Goal: Information Seeking & Learning: Learn about a topic

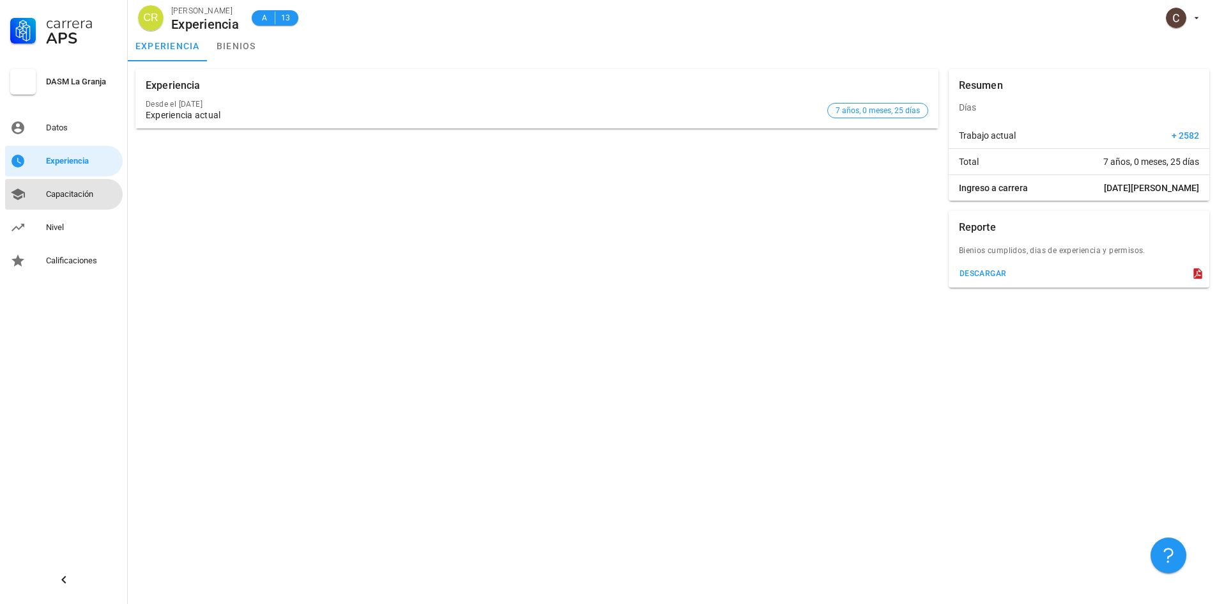
click at [72, 191] on div "Capacitación" at bounding box center [82, 194] width 72 height 10
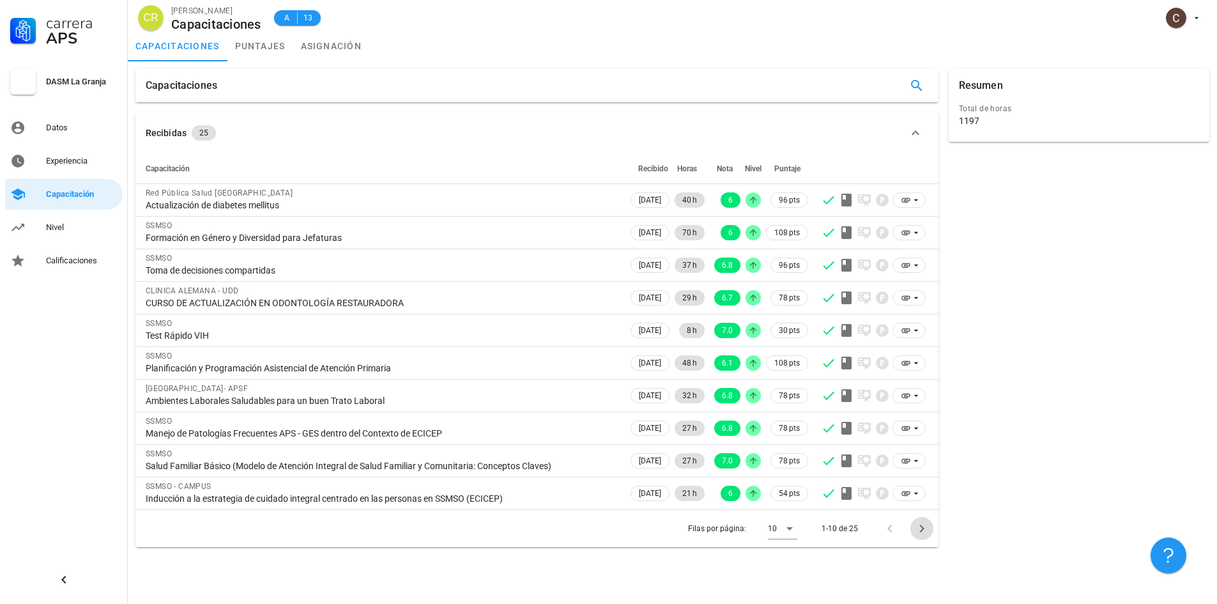
click at [919, 527] on icon "Página siguiente" at bounding box center [921, 528] width 15 height 15
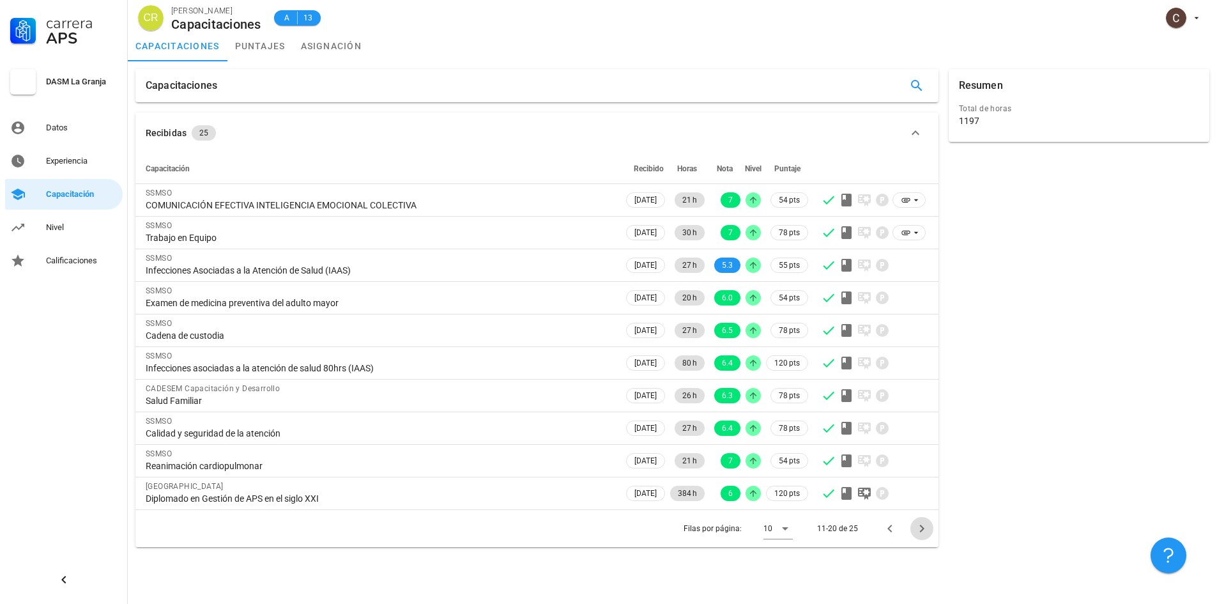
click at [919, 527] on icon "Página siguiente" at bounding box center [921, 528] width 15 height 15
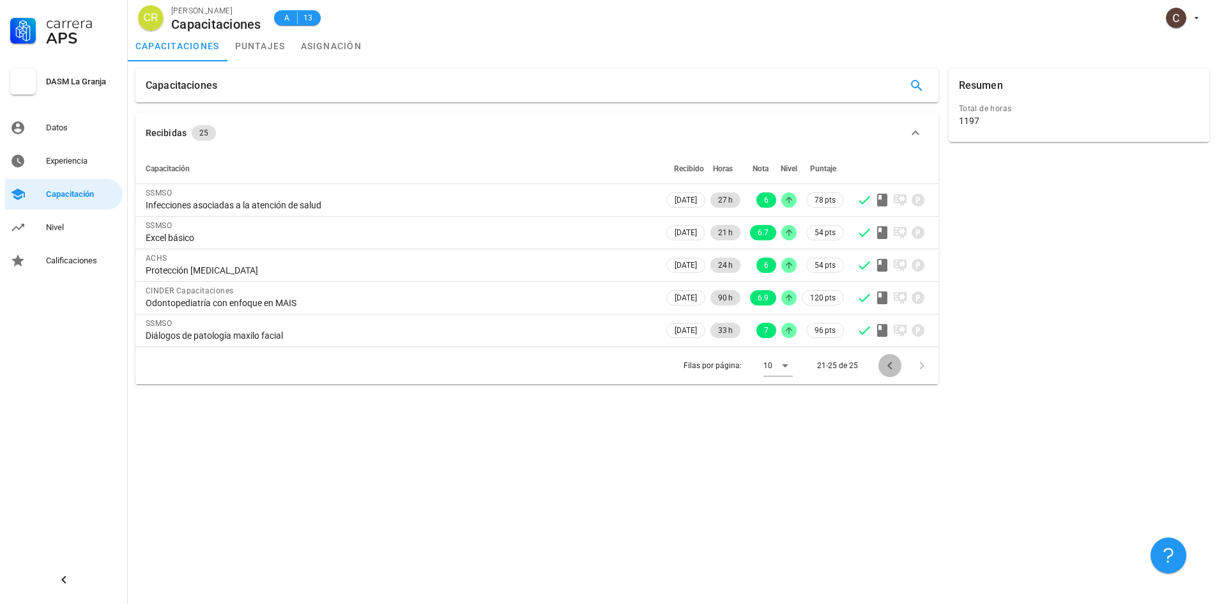
click at [894, 360] on icon "Página anterior" at bounding box center [889, 365] width 15 height 15
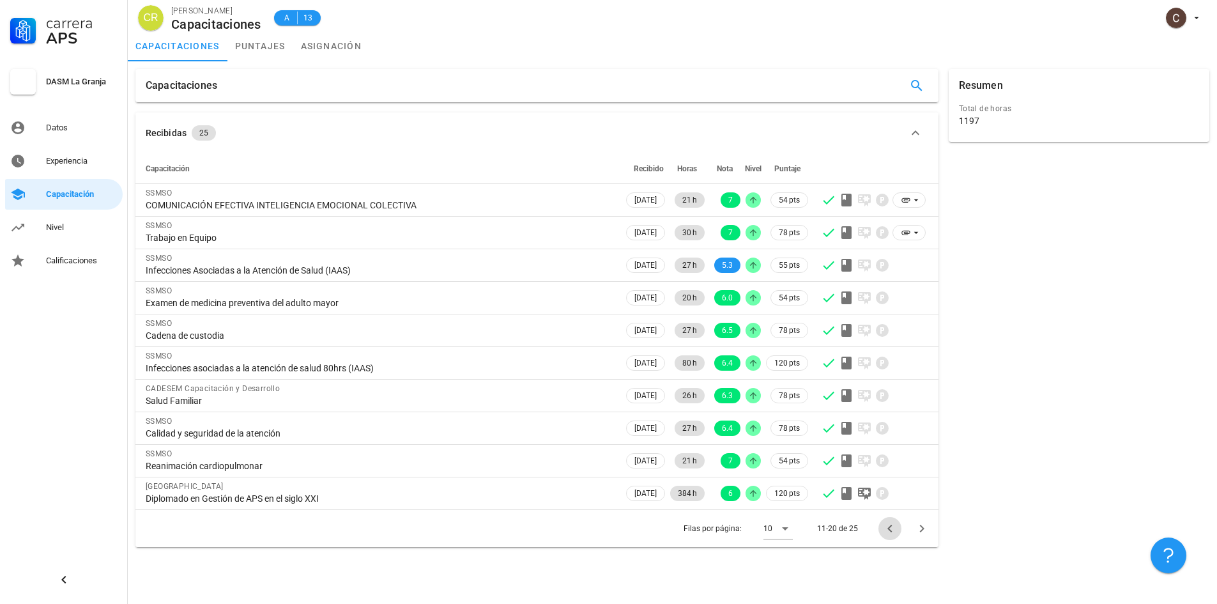
click at [894, 527] on icon "Página anterior" at bounding box center [889, 528] width 15 height 15
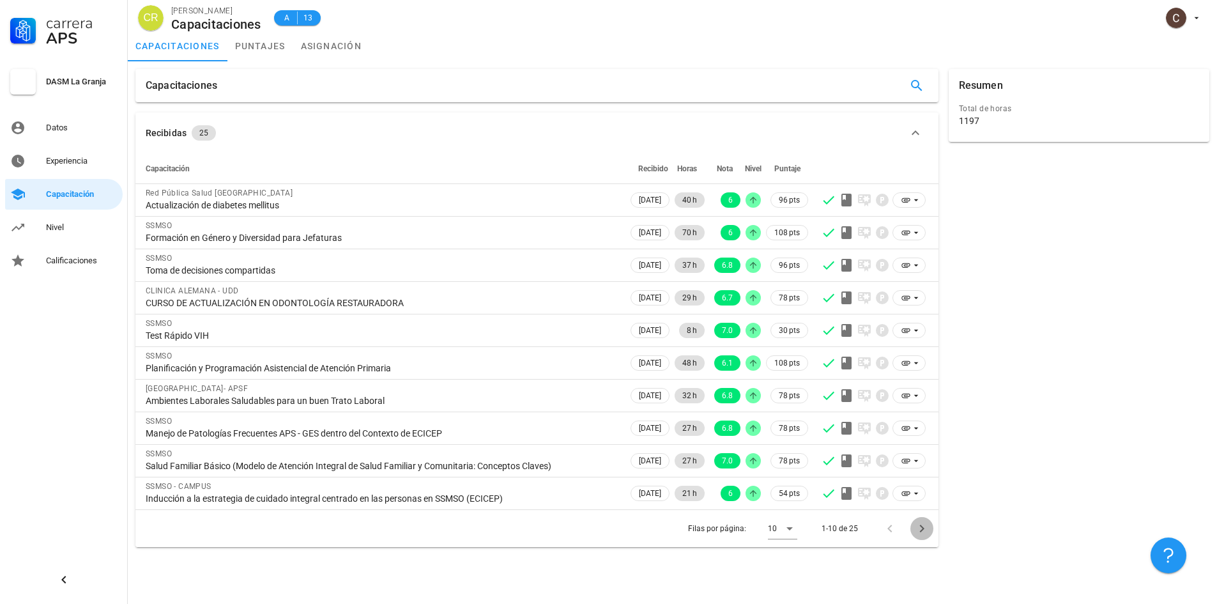
click at [921, 530] on icon "Página siguiente" at bounding box center [921, 529] width 4 height 8
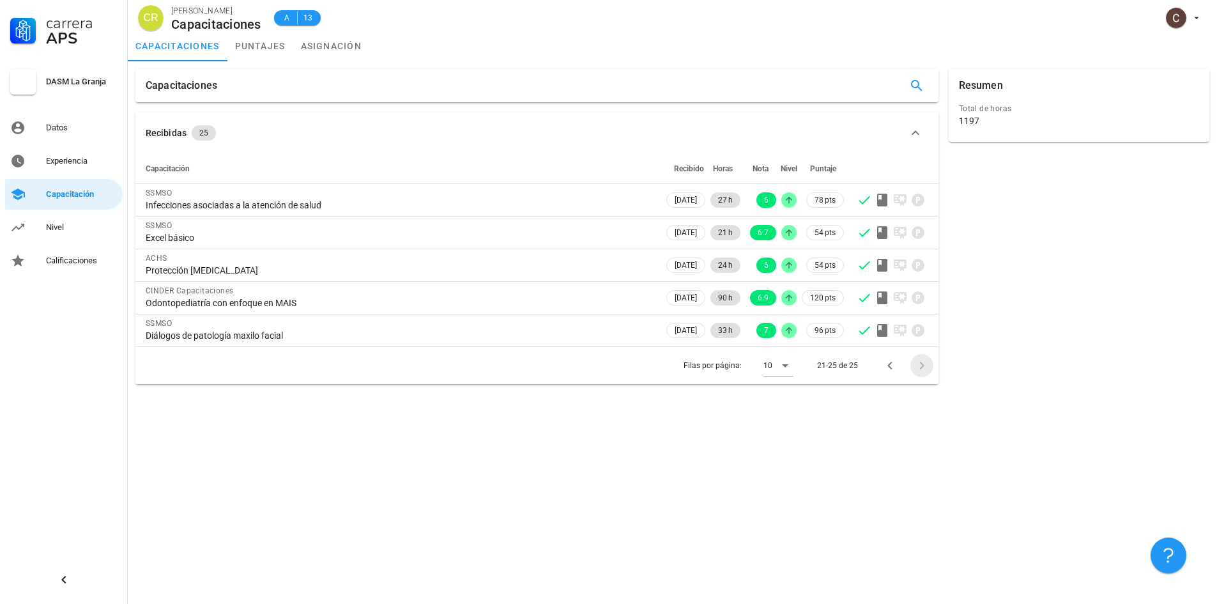
click at [921, 530] on div "Capacitaciones Recibidas 25 Capacitación Recibido Horas Nota Nivel Puntaje SSMS…" at bounding box center [672, 332] width 1089 height 542
click at [891, 361] on icon "Página anterior" at bounding box center [889, 365] width 15 height 15
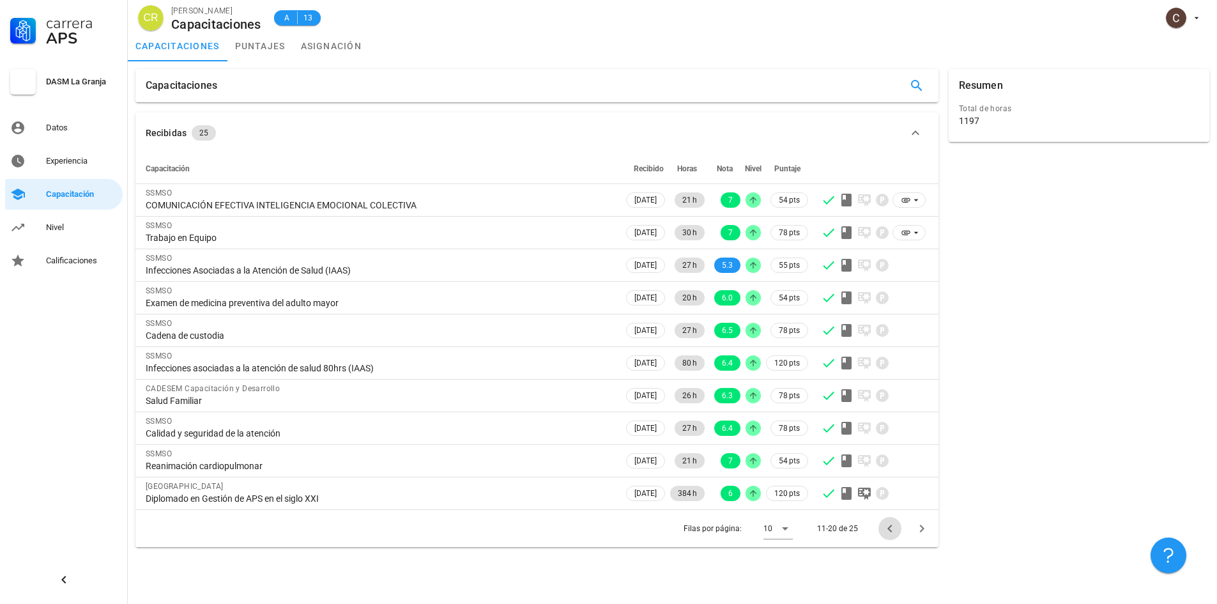
click at [891, 530] on icon "Página anterior" at bounding box center [889, 528] width 15 height 15
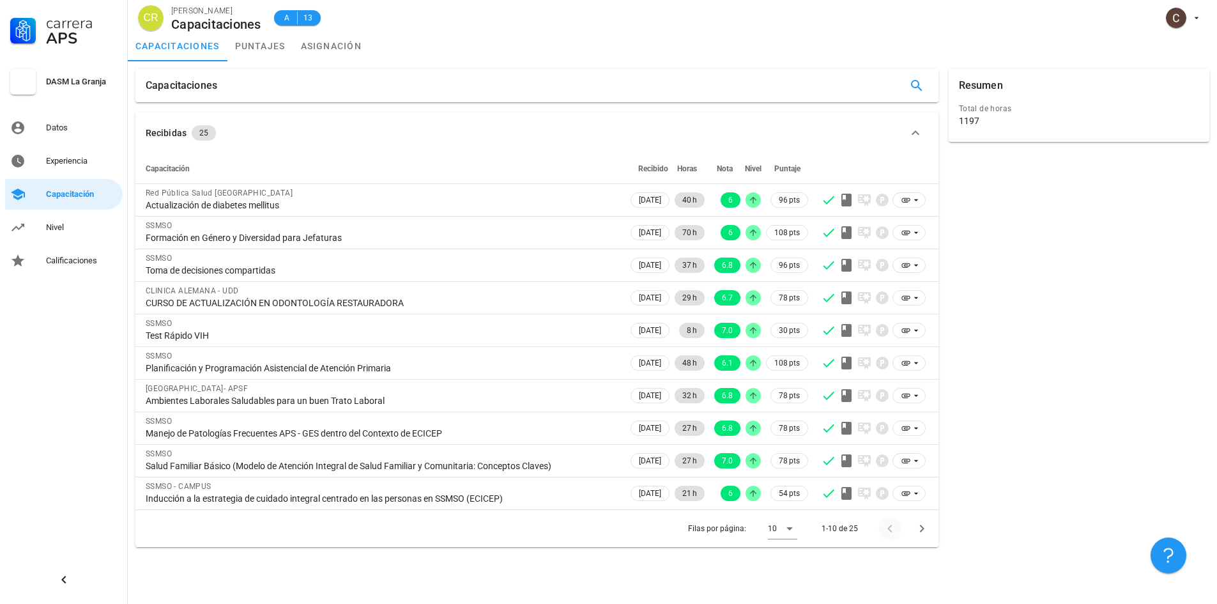
click at [891, 530] on div at bounding box center [891, 528] width 27 height 23
click at [924, 530] on icon "Página siguiente" at bounding box center [921, 528] width 15 height 15
